Goal: Information Seeking & Learning: Check status

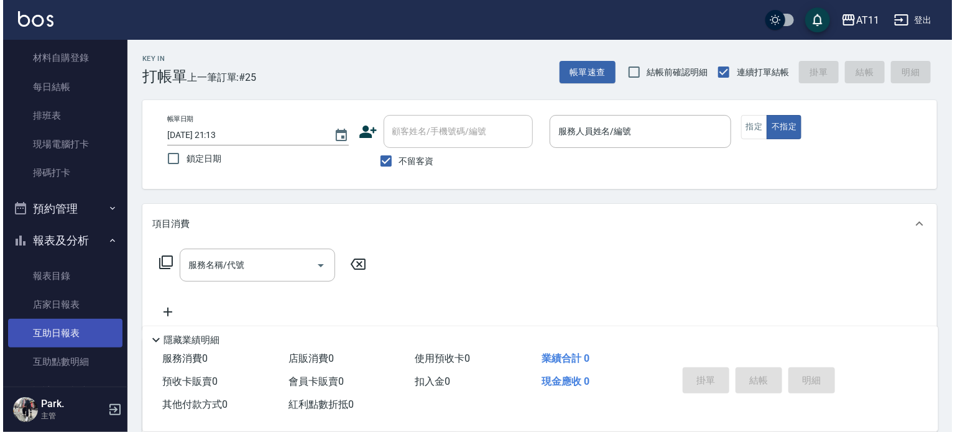
scroll to position [348, 0]
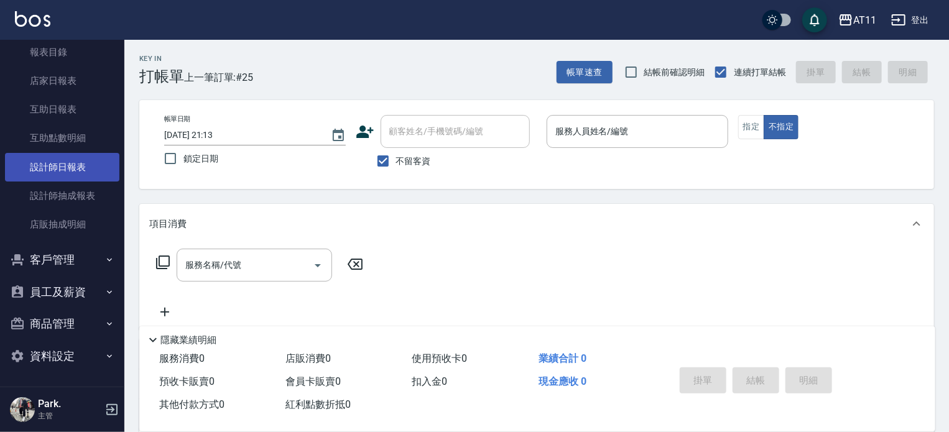
click at [71, 173] on link "設計師日報表" at bounding box center [62, 167] width 114 height 29
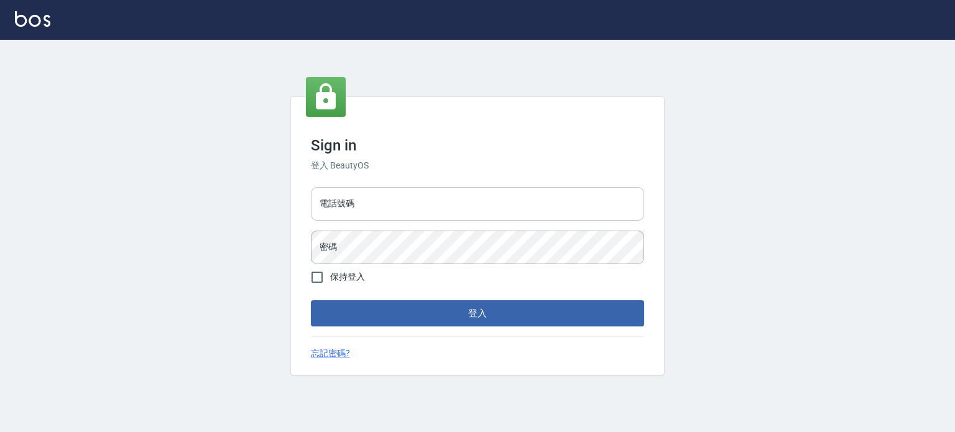
click at [370, 203] on input "電話號碼" at bounding box center [477, 204] width 333 height 34
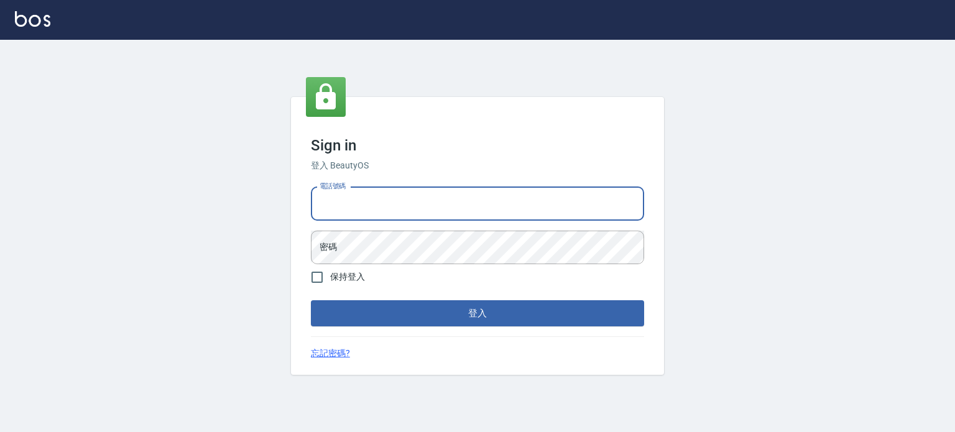
type input "0953539532"
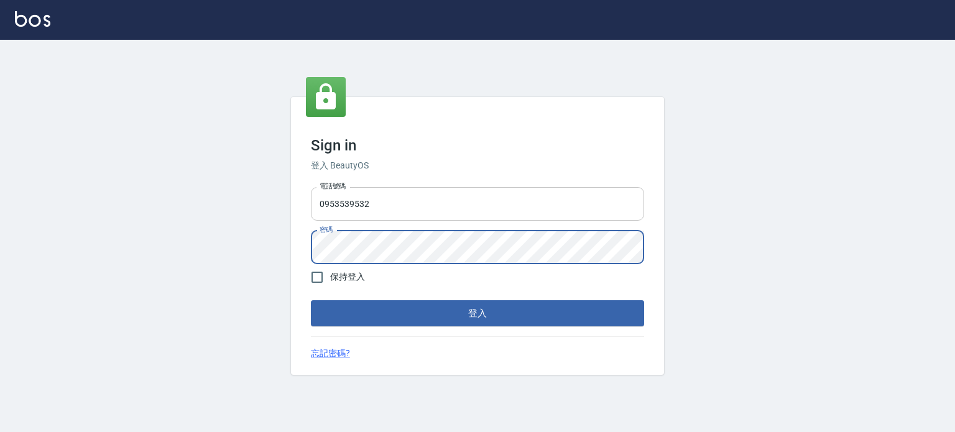
click at [311, 300] on button "登入" at bounding box center [477, 313] width 333 height 26
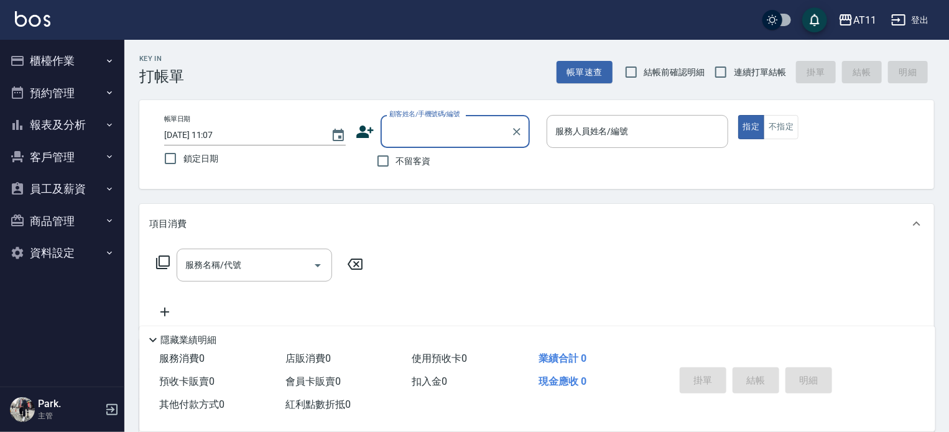
click at [51, 134] on button "報表及分析" at bounding box center [62, 125] width 114 height 32
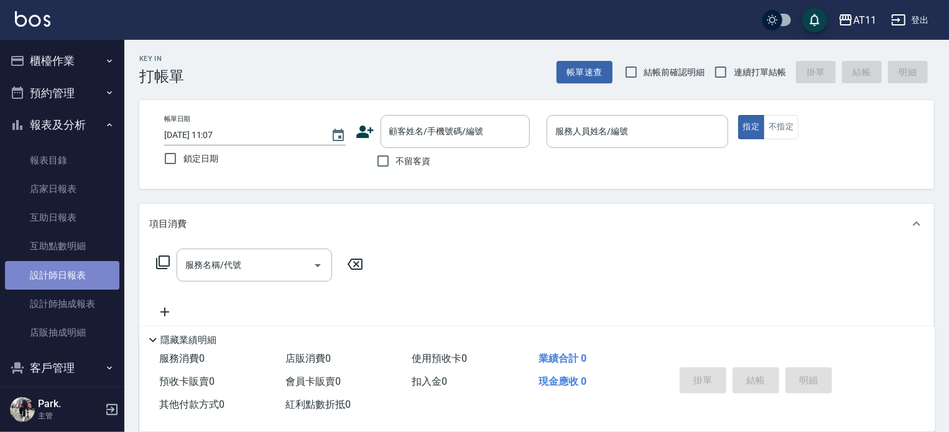
click at [72, 287] on link "設計師日報表" at bounding box center [62, 275] width 114 height 29
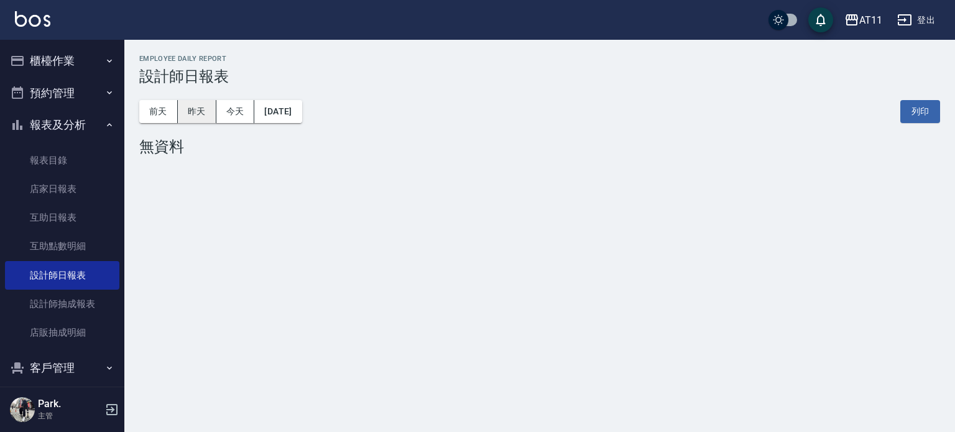
click at [205, 119] on button "昨天" at bounding box center [197, 111] width 39 height 23
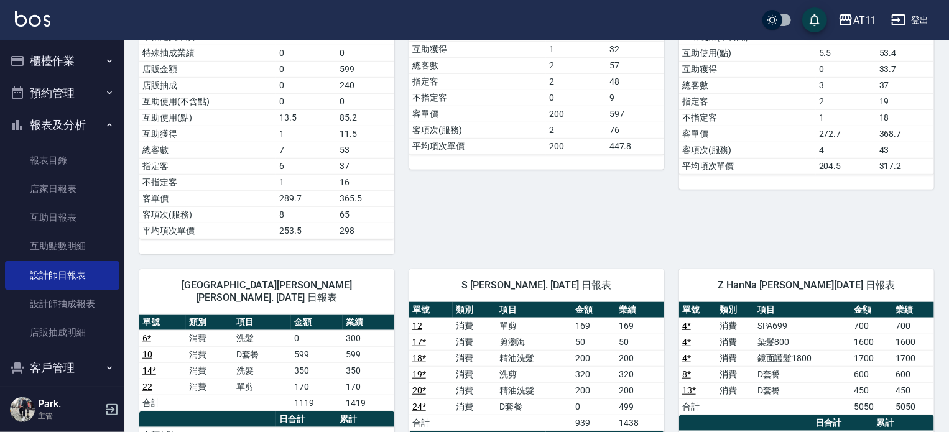
scroll to position [497, 0]
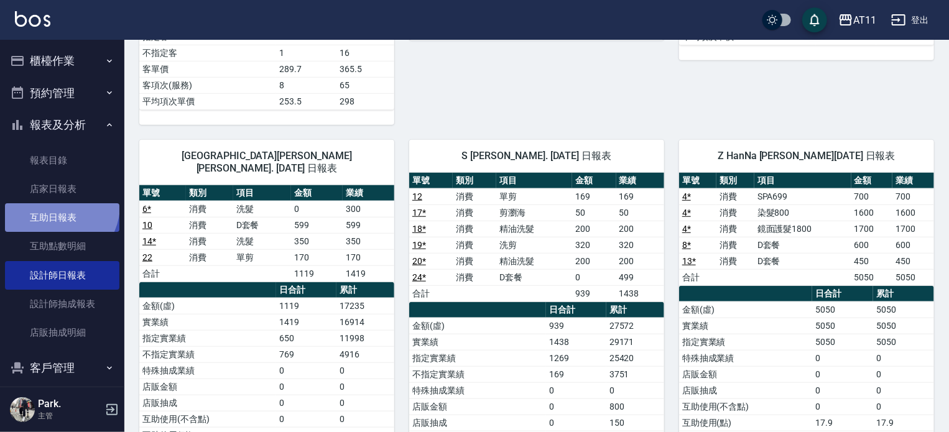
click at [55, 205] on link "互助日報表" at bounding box center [62, 217] width 114 height 29
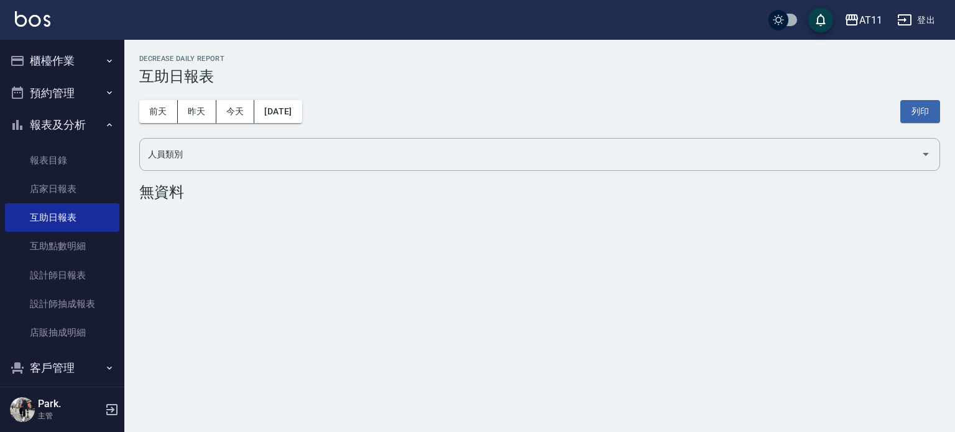
click at [76, 352] on button "客戶管理" at bounding box center [62, 368] width 114 height 32
click at [74, 367] on button "客戶管理" at bounding box center [62, 368] width 114 height 32
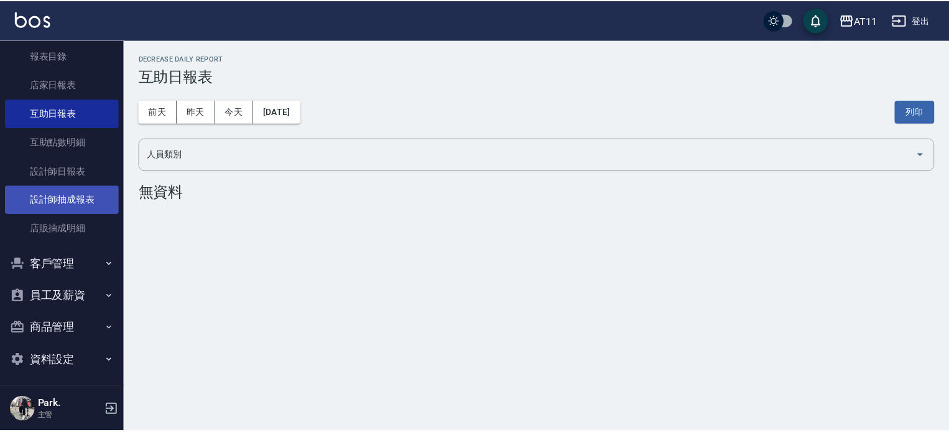
scroll to position [108, 0]
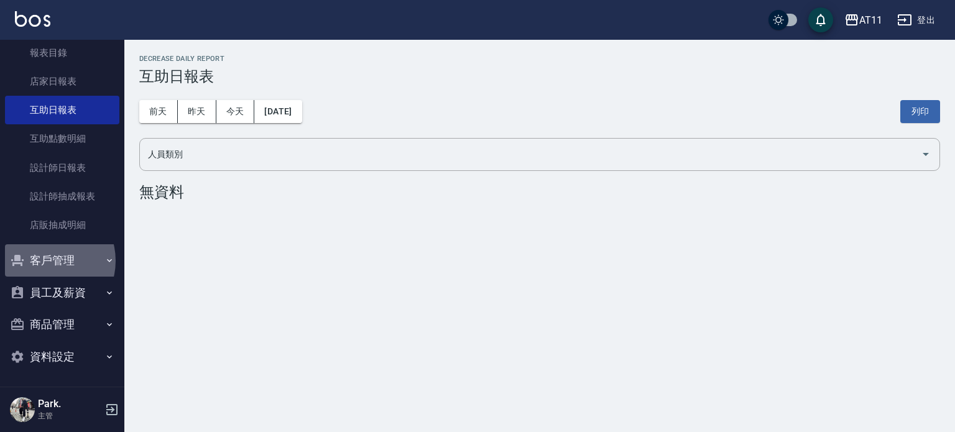
click at [47, 260] on button "客戶管理" at bounding box center [62, 260] width 114 height 32
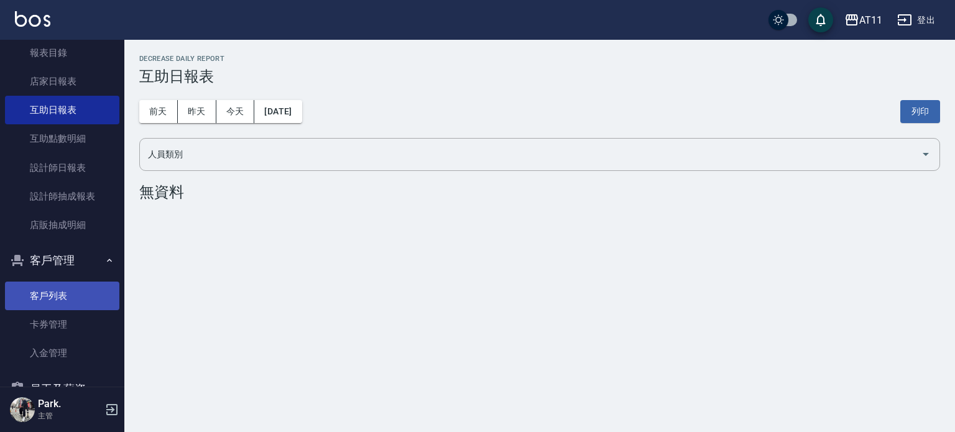
click at [63, 300] on link "客戶列表" at bounding box center [62, 296] width 114 height 29
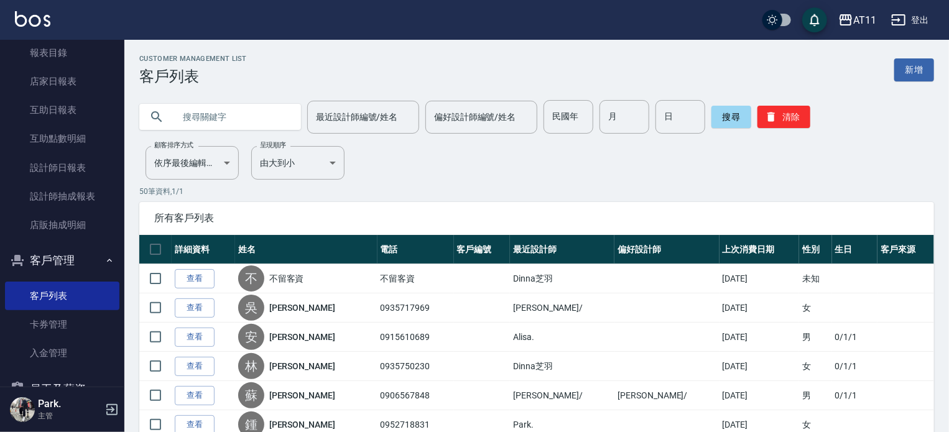
click at [206, 124] on input "text" at bounding box center [232, 117] width 117 height 34
type input "[PERSON_NAME]"
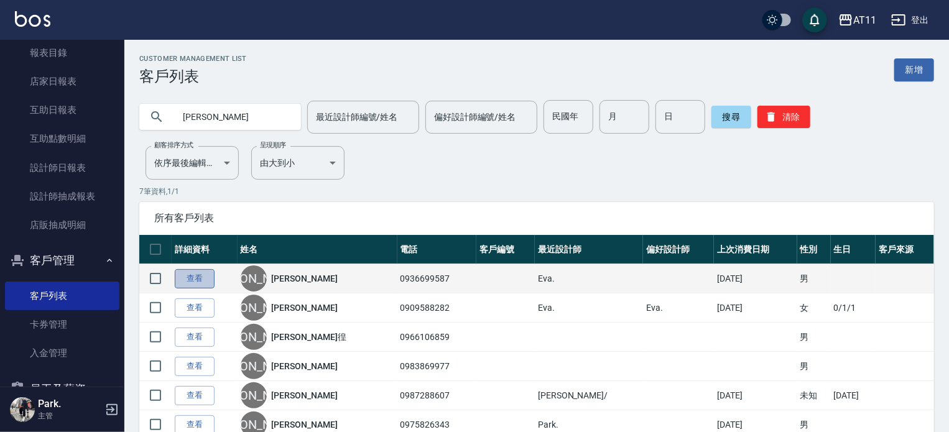
click at [191, 278] on link "查看" at bounding box center [195, 278] width 40 height 19
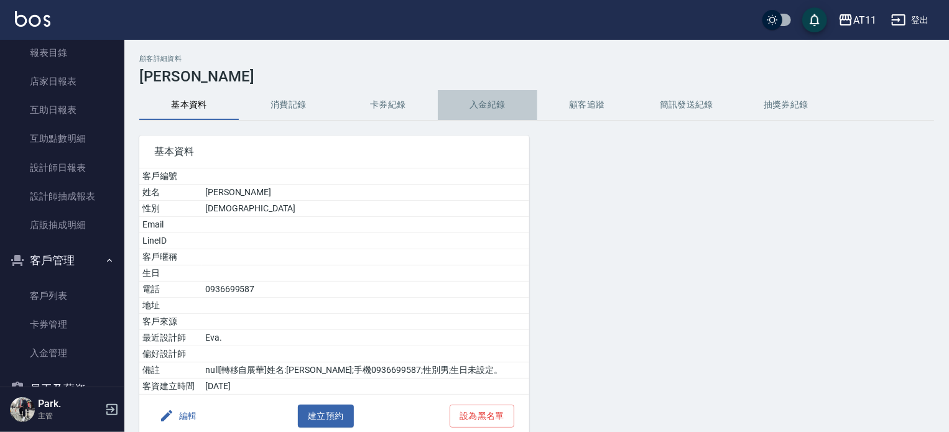
click at [491, 100] on button "入金紀錄" at bounding box center [487, 105] width 99 height 30
